Goal: Transaction & Acquisition: Purchase product/service

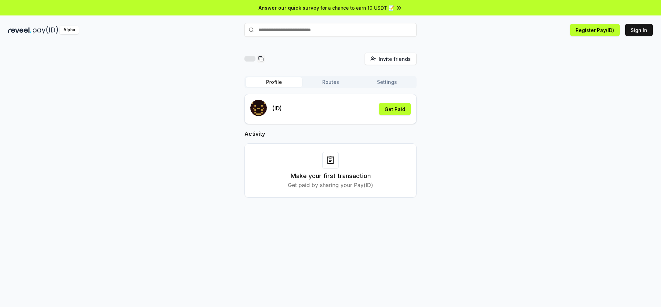
click at [515, 75] on div "Invite friends Invite Profile Routes Settings (ID) Get Paid Activity Make your …" at bounding box center [330, 131] width 645 height 156
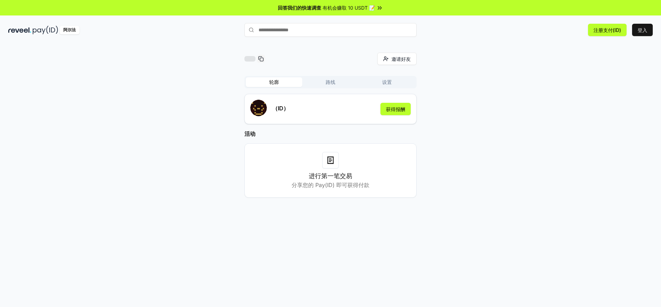
drag, startPoint x: 330, startPoint y: 168, endPoint x: 334, endPoint y: 166, distance: 4.2
click at [334, 166] on div at bounding box center [330, 160] width 17 height 17
click at [320, 177] on font "进行第一笔交易" at bounding box center [330, 176] width 43 height 7
click at [388, 113] on font "获得报酬" at bounding box center [395, 109] width 19 height 7
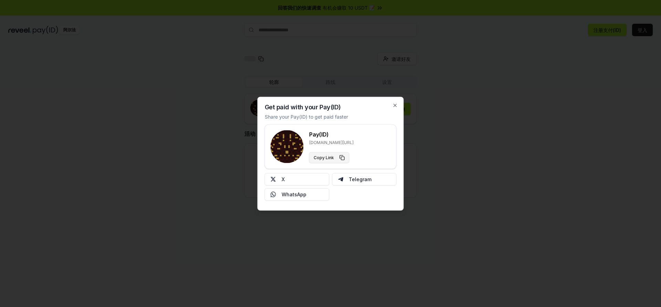
click at [343, 157] on button "Copy Link" at bounding box center [329, 157] width 40 height 11
click at [342, 154] on button "复制链接" at bounding box center [327, 157] width 36 height 11
click at [340, 156] on button "复制链接" at bounding box center [327, 157] width 36 height 11
click at [394, 107] on icon "button" at bounding box center [396, 106] width 6 height 6
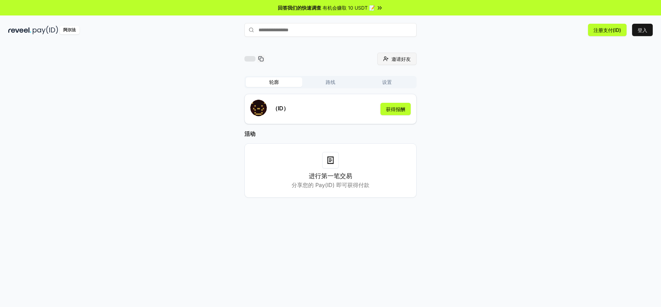
click at [387, 60] on button "邀请好友 邀请" at bounding box center [396, 59] width 39 height 12
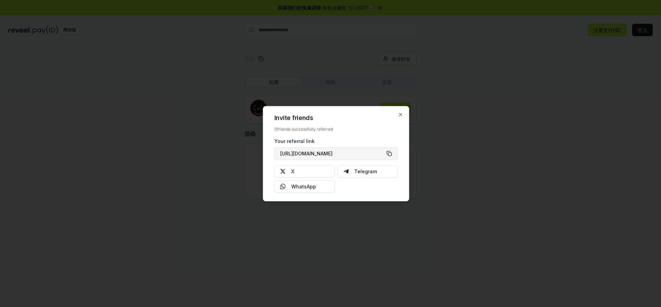
click at [389, 154] on button "https://reveel.id/refer/" at bounding box center [336, 153] width 124 height 12
click at [390, 154] on button "https://reveel.id/refer/" at bounding box center [336, 153] width 124 height 12
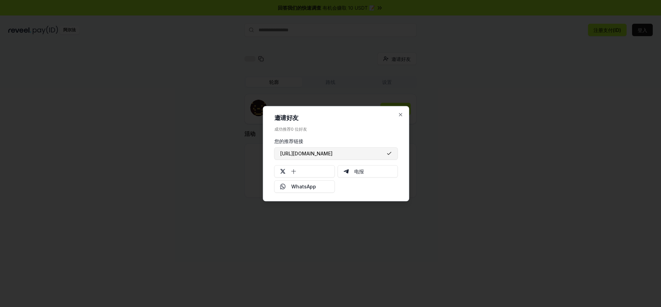
click at [390, 154] on button "https://reveel.id/refer/" at bounding box center [336, 153] width 124 height 12
click at [399, 116] on icon "button" at bounding box center [401, 115] width 6 height 6
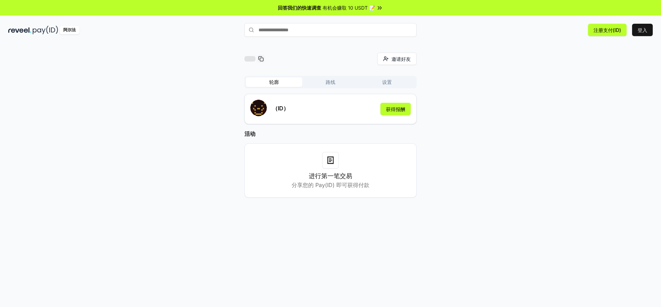
click at [304, 23] on input "text" at bounding box center [330, 30] width 172 height 14
click at [301, 29] on input "text" at bounding box center [330, 30] width 172 height 14
click at [295, 36] on input "text" at bounding box center [330, 30] width 172 height 14
click at [320, 29] on input "text" at bounding box center [330, 30] width 172 height 14
click at [568, 49] on div "邀请好友 邀请 轮廓 路线 设置 （ID） 获得报酬 活动 进行第一笔交易 分享您的 Pay(ID) 即可获得付款" at bounding box center [330, 183] width 661 height 288
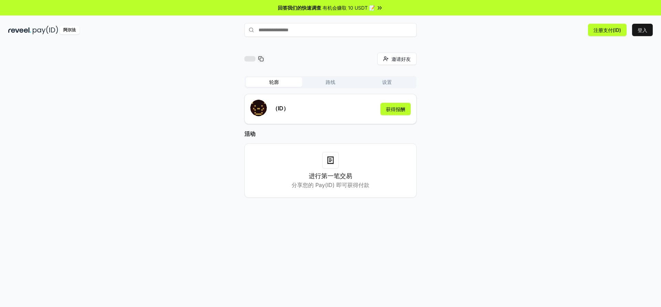
click at [281, 63] on div "邀请好友 邀请" at bounding box center [330, 59] width 172 height 12
click at [203, 64] on div "邀请好友 邀请 轮廓 路线 设置 （ID） 获得报酬 活动 进行第一笔交易 分享您的 Pay(ID) 即可获得付款" at bounding box center [330, 131] width 645 height 156
click at [156, 134] on div "邀请好友 邀请 轮廓 路线 设置 （ID） 获得报酬 活动 进行第一笔交易 分享您的 Pay(ID) 即可获得付款" at bounding box center [330, 131] width 645 height 156
drag, startPoint x: 164, startPoint y: 185, endPoint x: 504, endPoint y: 198, distance: 340.4
click at [504, 198] on div "邀请好友 邀请 轮廓 路线 设置 （ID） 获得报酬 活动 进行第一笔交易 分享您的 Pay(ID) 即可获得付款" at bounding box center [330, 131] width 645 height 156
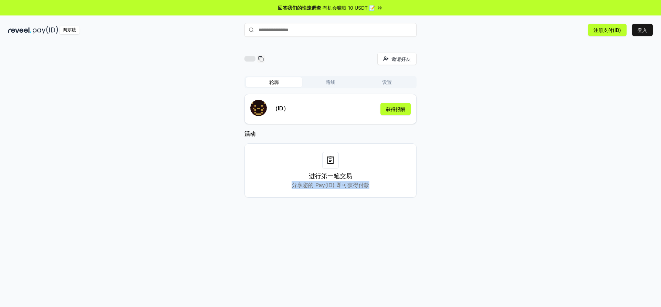
click at [504, 198] on div "邀请好友 邀请 轮廓 路线 设置 （ID） 获得报酬 活动 进行第一笔交易 分享您的 Pay(ID) 即可获得付款" at bounding box center [330, 131] width 645 height 156
drag, startPoint x: 461, startPoint y: 182, endPoint x: 224, endPoint y: 145, distance: 239.3
click at [224, 145] on div "邀请好友 邀请 轮廓 路线 设置 （ID） 获得报酬 活动 进行第一笔交易 分享您的 Pay(ID) 即可获得付款" at bounding box center [330, 131] width 645 height 156
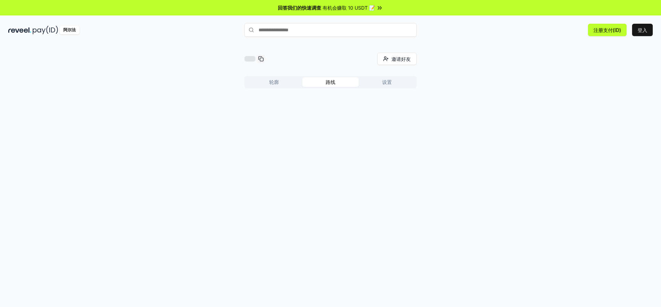
click at [331, 80] on font "路线" at bounding box center [331, 82] width 10 height 6
click at [391, 81] on font "设置" at bounding box center [387, 82] width 10 height 6
click at [271, 85] on font "轮廓" at bounding box center [274, 82] width 10 height 6
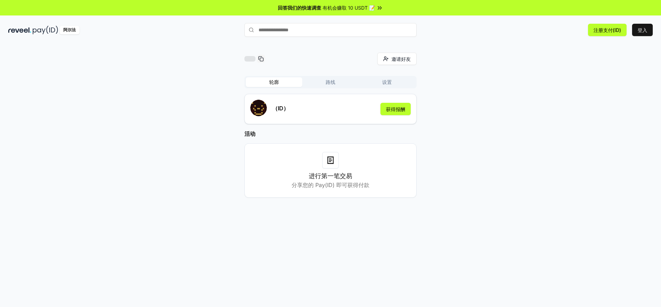
click at [342, 176] on font "进行第一笔交易" at bounding box center [330, 176] width 43 height 7
drag, startPoint x: 316, startPoint y: 186, endPoint x: 356, endPoint y: 185, distance: 40.3
click at [356, 185] on font "分享您的 Pay(ID) 即可获得付款" at bounding box center [331, 185] width 78 height 7
click at [278, 33] on input "text" at bounding box center [330, 30] width 172 height 14
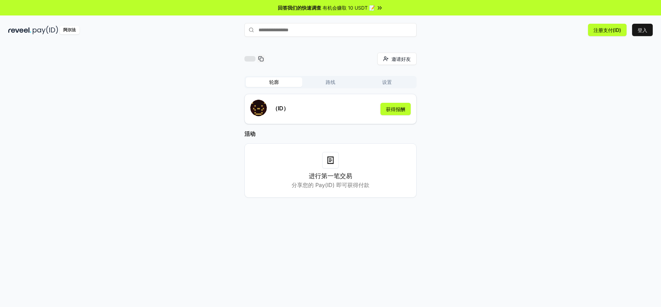
click at [293, 30] on input "text" at bounding box center [330, 30] width 172 height 14
paste input "**********"
type input "**********"
click at [407, 44] on font "支付" at bounding box center [407, 43] width 8 height 5
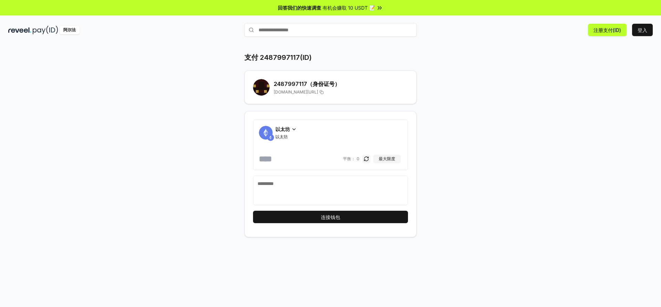
click at [292, 130] on icon at bounding box center [294, 130] width 6 height 6
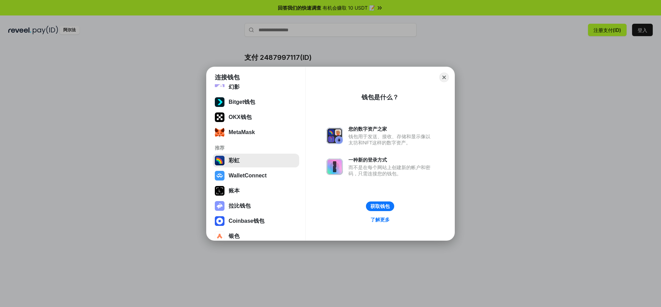
scroll to position [28, 0]
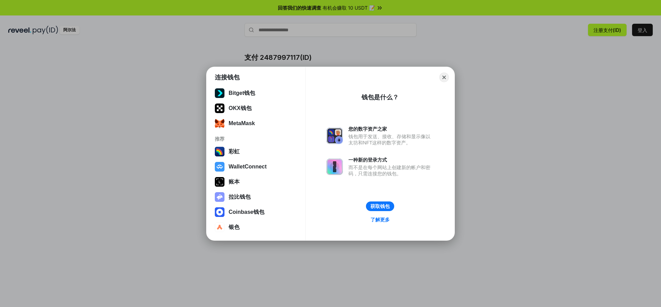
click at [567, 138] on div "连接钱包 已安装 幻影 Bitget钱包 OKX钱包 MetaMask 推荐 彩虹 WalletConnect 账本 拉比钱包 Coinbase钱包 银色 C…" at bounding box center [330, 153] width 799 height 445
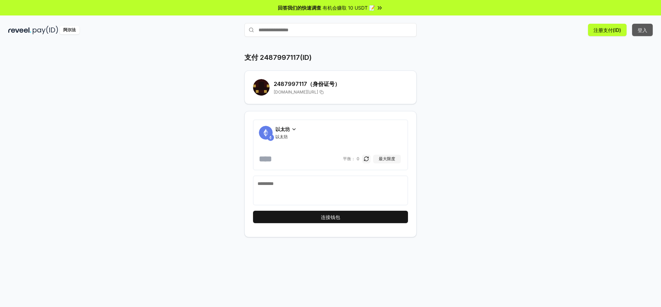
click at [648, 32] on button "登入" at bounding box center [642, 30] width 21 height 12
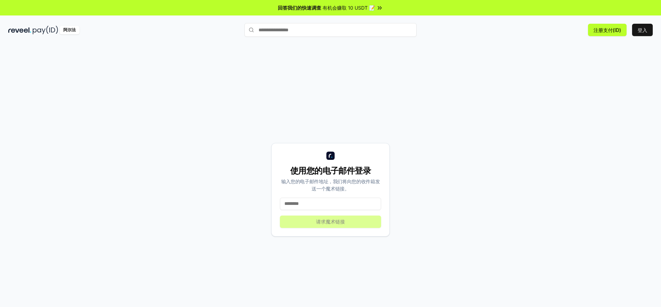
click at [327, 204] on input at bounding box center [330, 204] width 101 height 12
drag, startPoint x: 311, startPoint y: 206, endPoint x: 302, endPoint y: 205, distance: 8.6
click at [302, 205] on input at bounding box center [330, 204] width 101 height 12
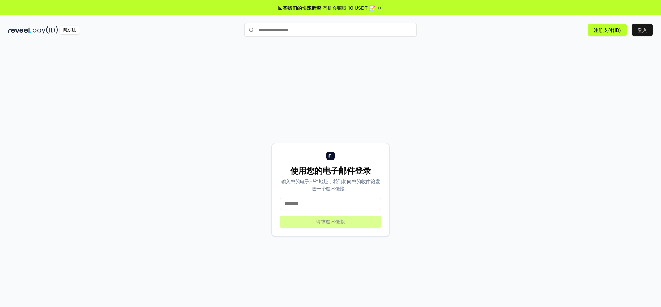
click at [330, 205] on input at bounding box center [330, 204] width 101 height 12
paste input "**********"
type input "**********"
click at [344, 223] on font "请求魔术链接" at bounding box center [330, 222] width 29 height 6
click at [315, 204] on input at bounding box center [330, 204] width 101 height 12
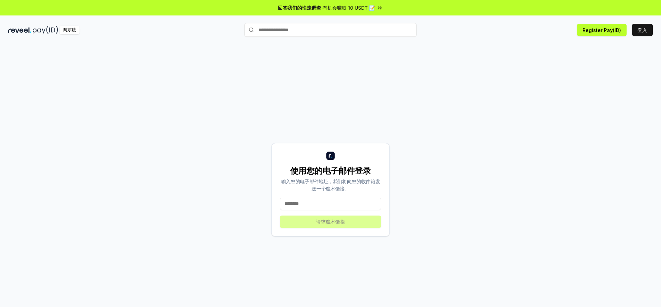
paste input "**********"
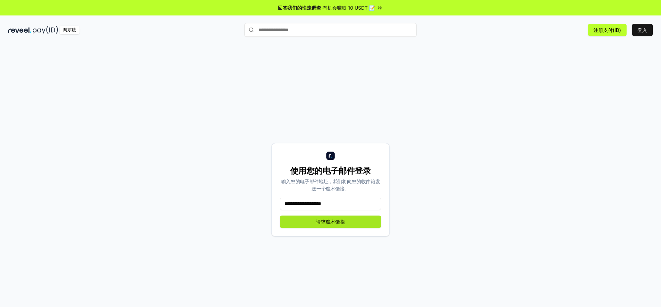
type input "**********"
click at [352, 222] on button "请求魔术链接" at bounding box center [330, 222] width 101 height 12
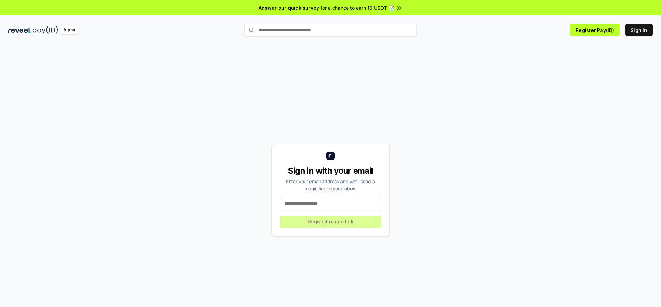
drag, startPoint x: 291, startPoint y: 201, endPoint x: 297, endPoint y: 204, distance: 6.7
click at [291, 201] on input at bounding box center [330, 204] width 101 height 12
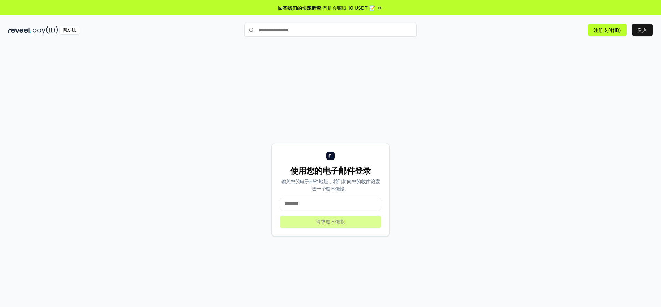
paste input "**********"
type input "**********"
click at [352, 218] on button "请求魔术链接" at bounding box center [330, 222] width 101 height 12
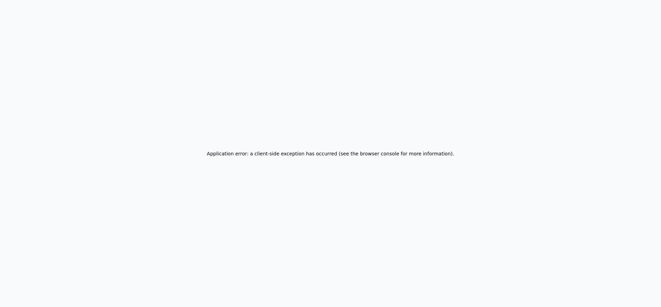
click at [407, 65] on div "Application error: a client-side exception has occurred (see the browser consol…" at bounding box center [330, 153] width 661 height 307
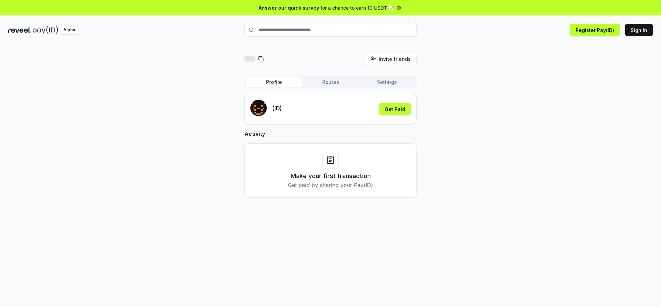
click at [282, 27] on input "text" at bounding box center [330, 30] width 172 height 14
type input "**********"
click at [390, 34] on span "Pay" at bounding box center [386, 30] width 9 height 7
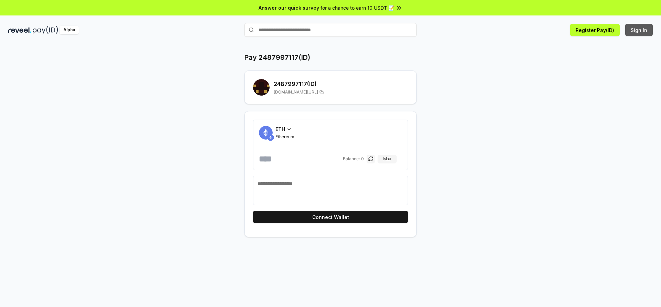
click at [636, 29] on button "Sign In" at bounding box center [639, 30] width 28 height 12
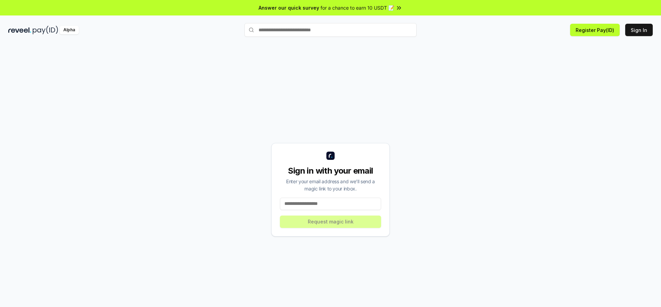
click at [317, 205] on input at bounding box center [330, 204] width 101 height 12
paste input "**********"
drag, startPoint x: 325, startPoint y: 205, endPoint x: 314, endPoint y: 229, distance: 25.9
click at [314, 229] on div "**********" at bounding box center [330, 190] width 118 height 94
type input "**********"
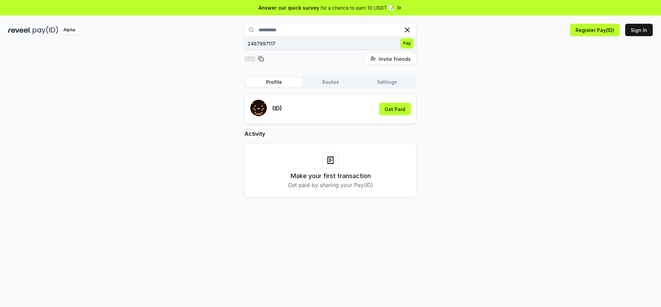
click at [405, 42] on span "Pay" at bounding box center [406, 43] width 13 height 10
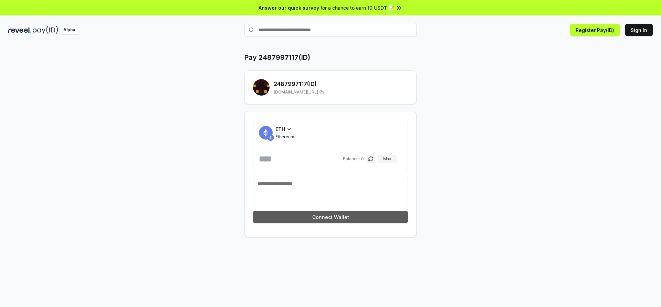
click at [370, 213] on button "Connect Wallet" at bounding box center [330, 217] width 155 height 12
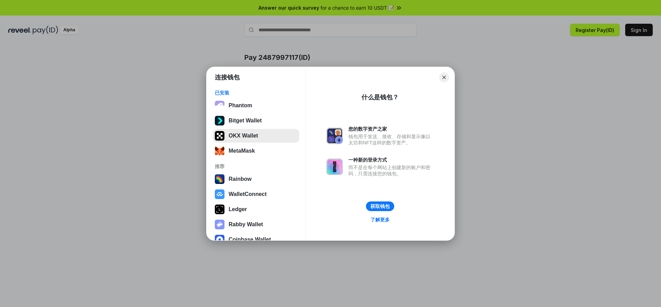
click at [254, 136] on button "OKX Wallet" at bounding box center [256, 136] width 86 height 14
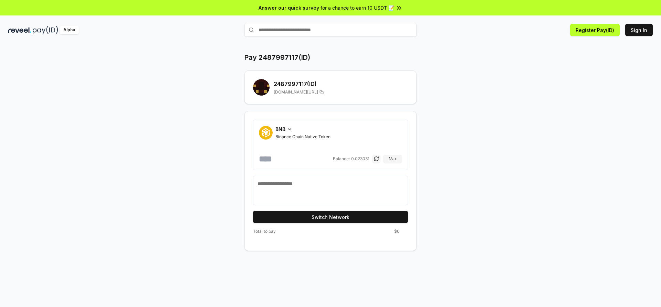
click at [278, 160] on input "number" at bounding box center [295, 159] width 73 height 11
click at [295, 157] on input "******" at bounding box center [295, 159] width 73 height 11
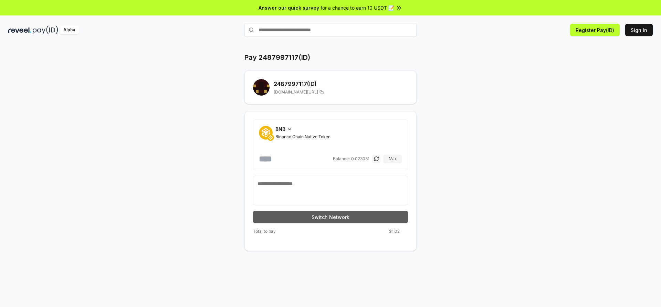
type input "******"
click at [370, 219] on button "Switch Network" at bounding box center [330, 217] width 155 height 12
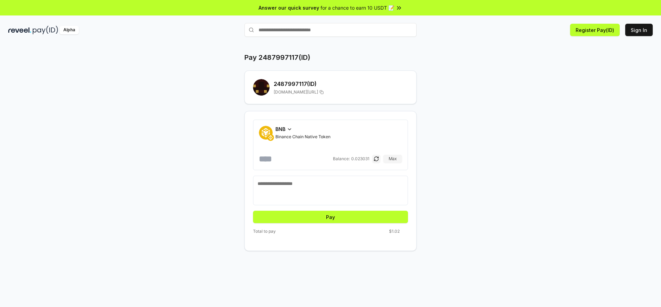
click at [370, 219] on button "Pay" at bounding box center [330, 217] width 155 height 12
click at [362, 216] on button "Pay" at bounding box center [330, 217] width 155 height 12
click at [345, 217] on button "Pay" at bounding box center [330, 217] width 155 height 12
click at [301, 194] on textarea at bounding box center [331, 190] width 146 height 21
type textarea "*"
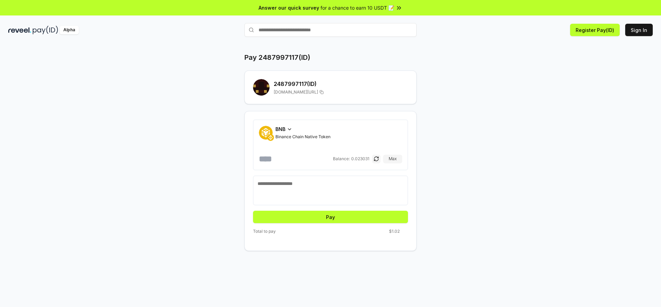
type textarea "*"
click at [275, 187] on textarea "***" at bounding box center [331, 190] width 146 height 21
type textarea "*"
click at [311, 214] on button "Pay" at bounding box center [330, 217] width 155 height 12
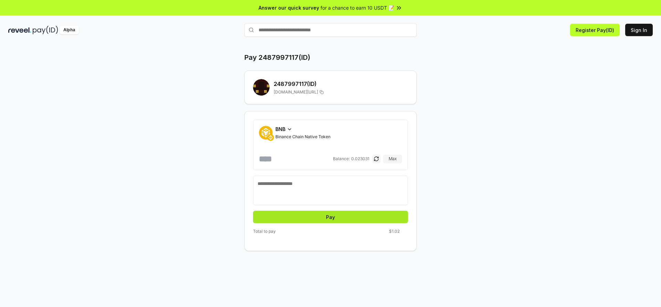
click at [330, 214] on button "Pay" at bounding box center [330, 217] width 155 height 12
click at [342, 215] on button "Pay" at bounding box center [330, 217] width 155 height 12
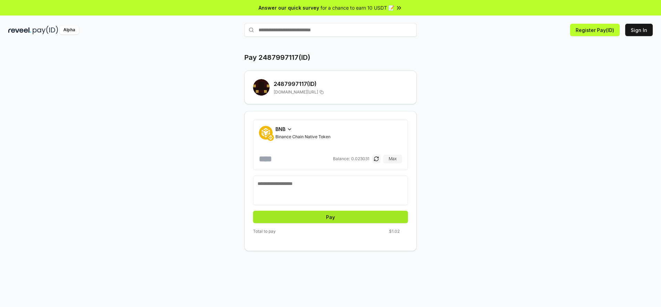
click at [342, 215] on button "Pay" at bounding box center [330, 217] width 155 height 12
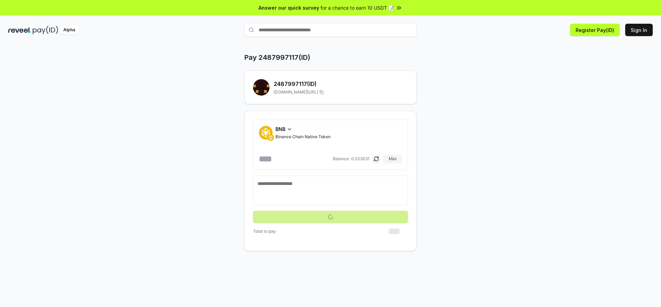
click at [342, 215] on button "submit" at bounding box center [330, 217] width 155 height 12
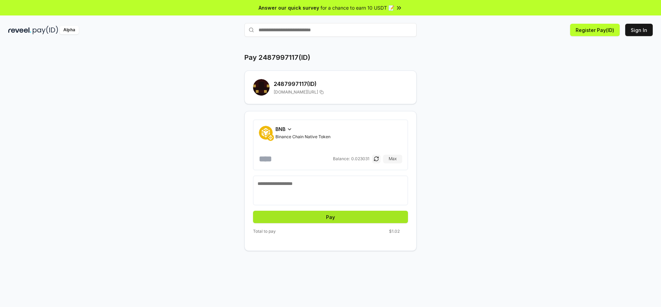
click at [342, 215] on button "Pay" at bounding box center [330, 217] width 155 height 12
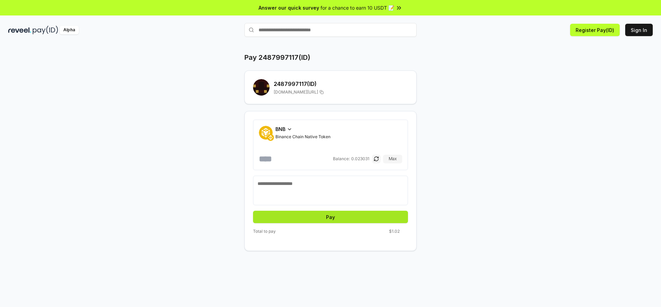
click at [342, 215] on button "Pay" at bounding box center [330, 217] width 155 height 12
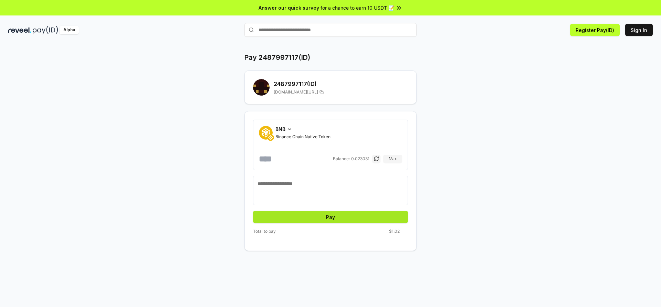
click at [342, 215] on button "Pay" at bounding box center [330, 217] width 155 height 12
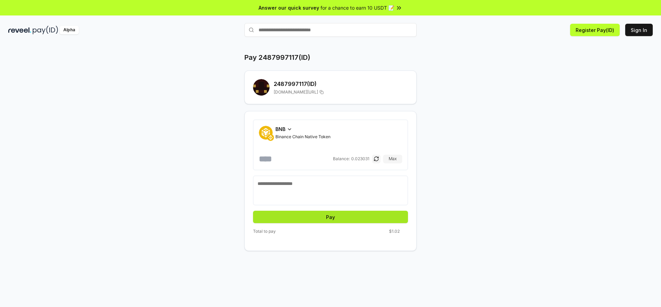
click at [342, 215] on button "Pay" at bounding box center [330, 217] width 155 height 12
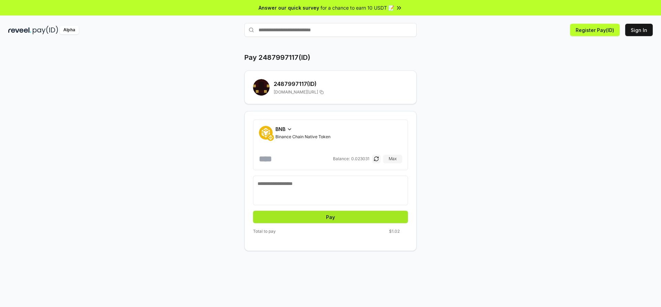
click at [342, 215] on button "Pay" at bounding box center [330, 217] width 155 height 12
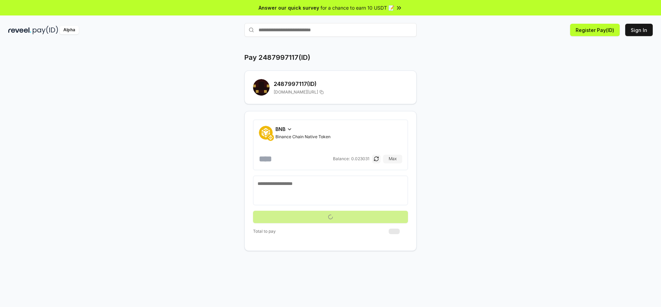
click at [342, 215] on button "submit" at bounding box center [330, 217] width 155 height 12
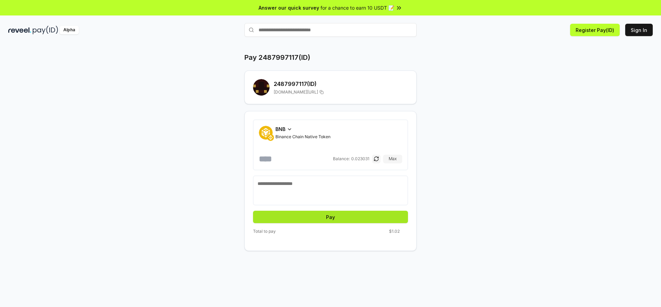
click at [342, 215] on button "Pay" at bounding box center [330, 217] width 155 height 12
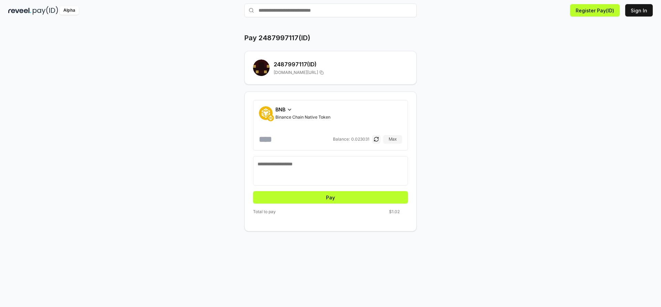
click at [312, 161] on textarea at bounding box center [331, 171] width 146 height 21
type textarea "***"
click at [343, 196] on button "Pay" at bounding box center [330, 197] width 155 height 12
click at [348, 196] on button "Pay" at bounding box center [330, 197] width 155 height 12
click at [361, 223] on div "BNB Binance Chain Native Token ****** Balance: 0.023031 Max *** Pay Total to pa…" at bounding box center [330, 162] width 172 height 140
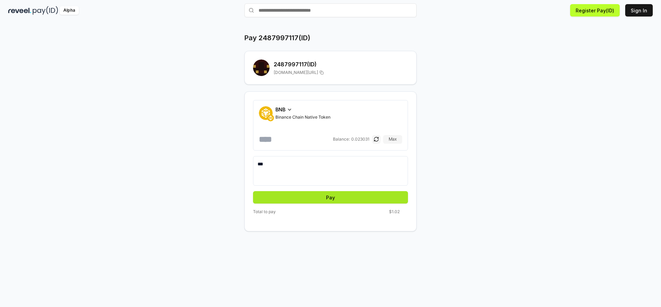
click at [365, 197] on button "Pay" at bounding box center [330, 197] width 155 height 12
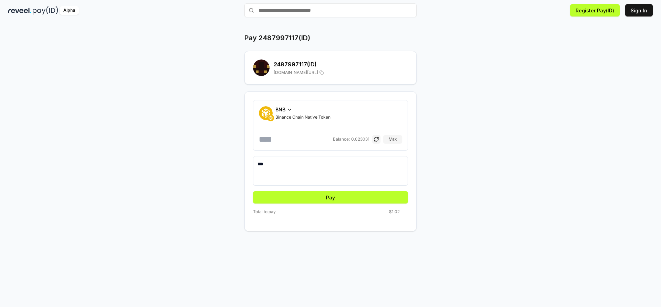
click at [318, 11] on input "text" at bounding box center [330, 10] width 172 height 14
paste input "**********"
type input "**********"
click at [396, 25] on span "Register" at bounding box center [401, 24] width 23 height 10
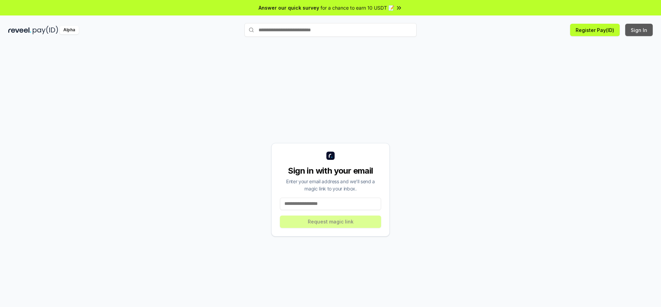
click at [638, 28] on button "Sign In" at bounding box center [639, 30] width 28 height 12
click at [637, 29] on button "Sign In" at bounding box center [639, 30] width 28 height 12
click at [606, 27] on button "Register Pay(ID)" at bounding box center [595, 30] width 50 height 12
click at [636, 30] on button "Sign In" at bounding box center [639, 30] width 28 height 12
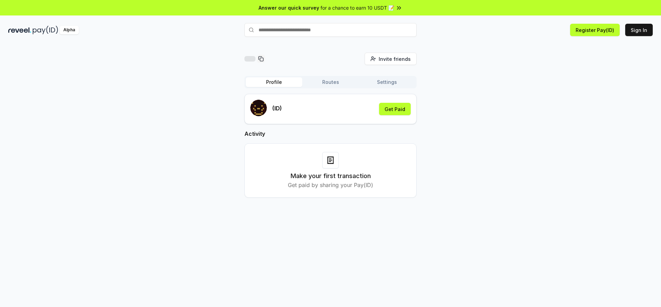
click at [577, 53] on div "Invite friends Invite Profile Routes Settings (ID) Get Paid Activity Make your …" at bounding box center [330, 131] width 645 height 156
click at [348, 30] on input "text" at bounding box center [330, 30] width 172 height 14
type input "**********"
click at [407, 44] on span "Register" at bounding box center [401, 43] width 23 height 10
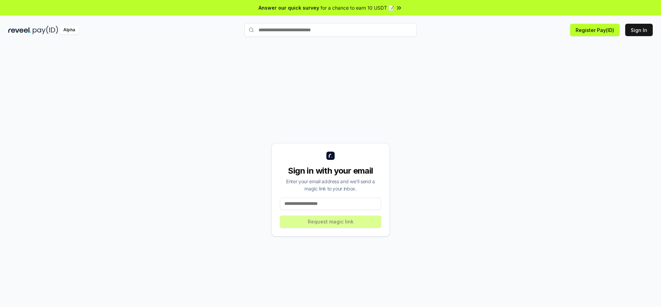
click at [558, 91] on div "Sign in with your email Enter your email address and we’ll send a magic link to…" at bounding box center [330, 190] width 645 height 274
click at [540, 59] on div "Sign in with your email Enter your email address and we’ll send a magic link to…" at bounding box center [330, 190] width 645 height 274
drag, startPoint x: 502, startPoint y: 100, endPoint x: 487, endPoint y: 111, distance: 18.7
click at [502, 100] on div "Sign in with your email Enter your email address and we’ll send a magic link to…" at bounding box center [330, 190] width 645 height 274
click at [313, 202] on input at bounding box center [330, 204] width 101 height 12
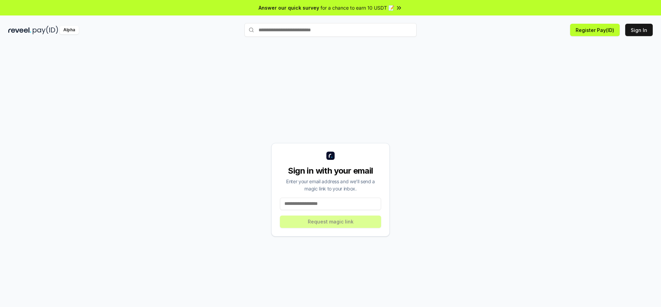
paste input "**********"
type input "**********"
click at [332, 219] on button "Request magic link" at bounding box center [330, 222] width 101 height 12
